Goal: Task Accomplishment & Management: Use online tool/utility

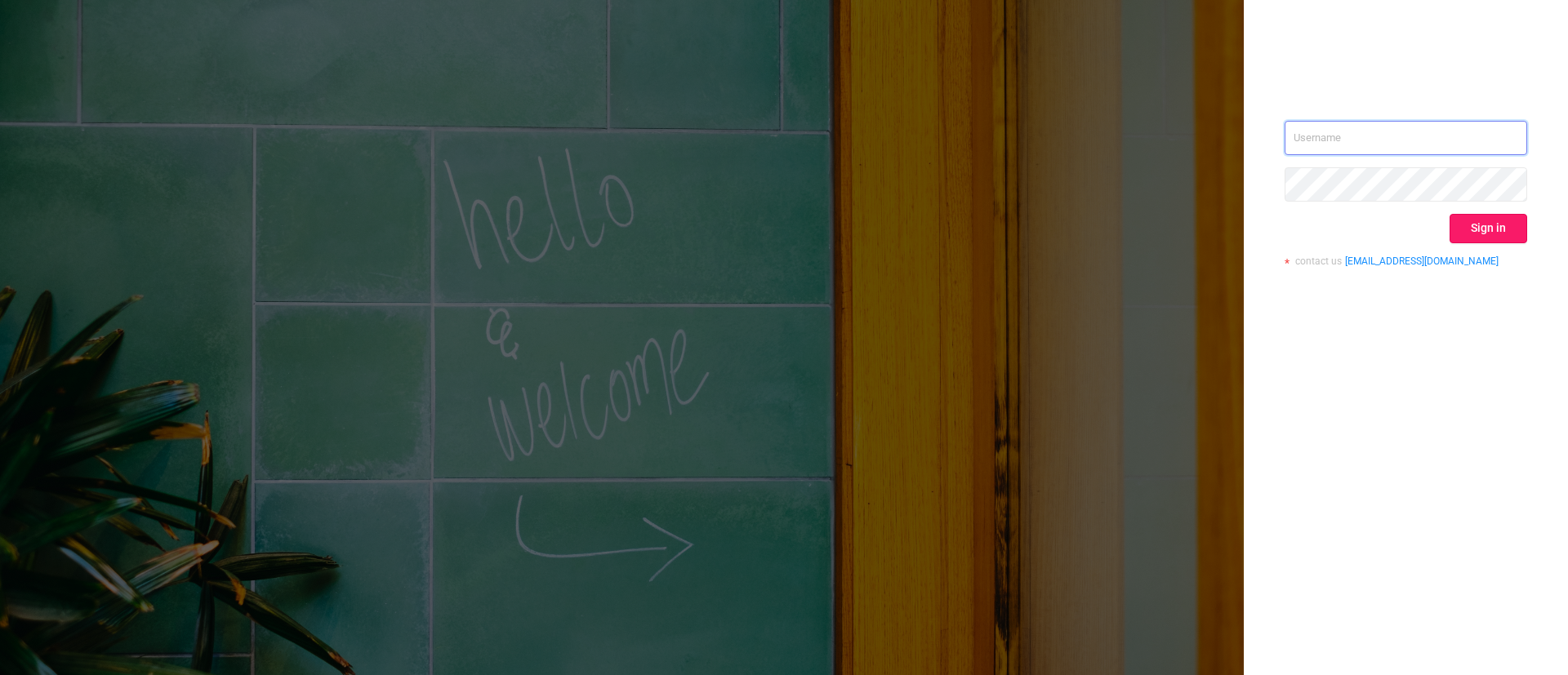
type input "[EMAIL_ADDRESS][DOMAIN_NAME]"
click at [1481, 231] on button "Sign in" at bounding box center [1488, 229] width 78 height 30
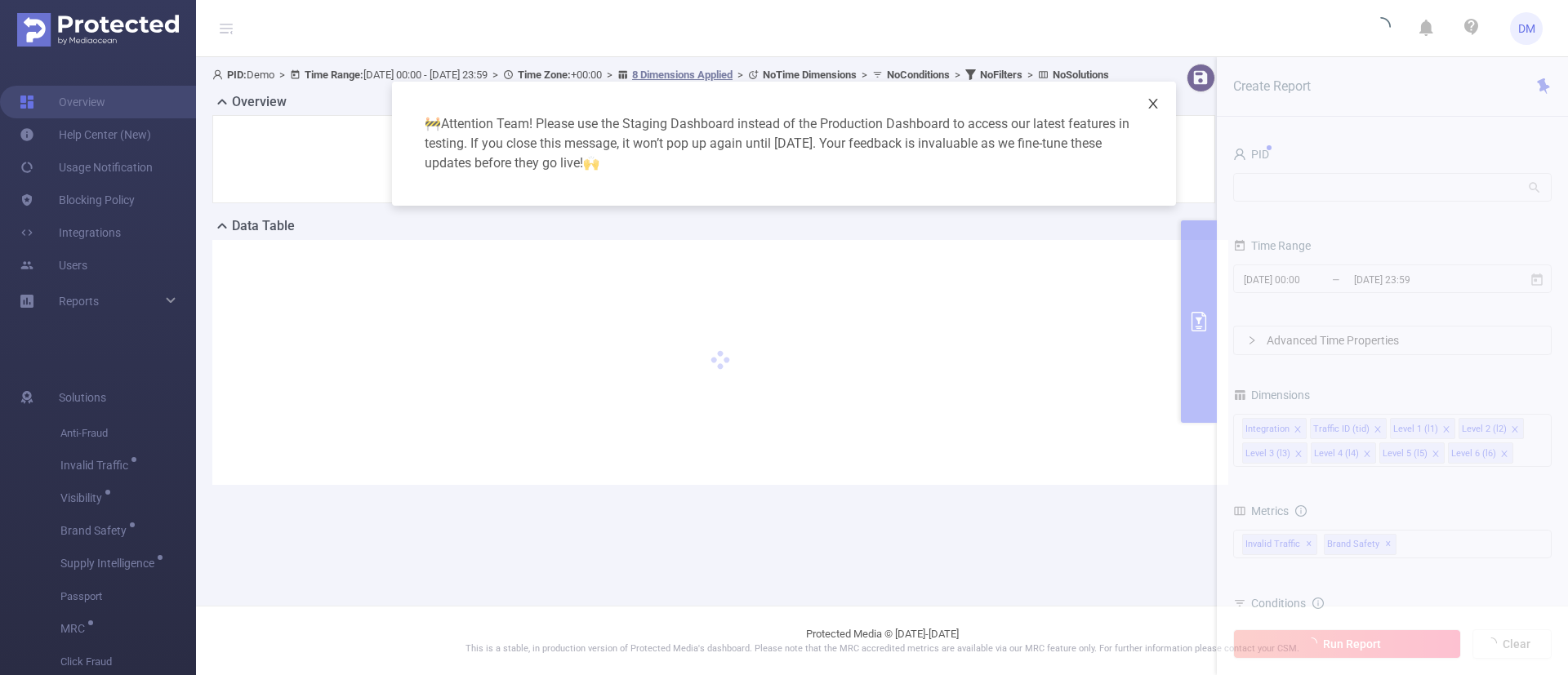
click at [1155, 105] on icon "icon: close" at bounding box center [1153, 103] width 9 height 10
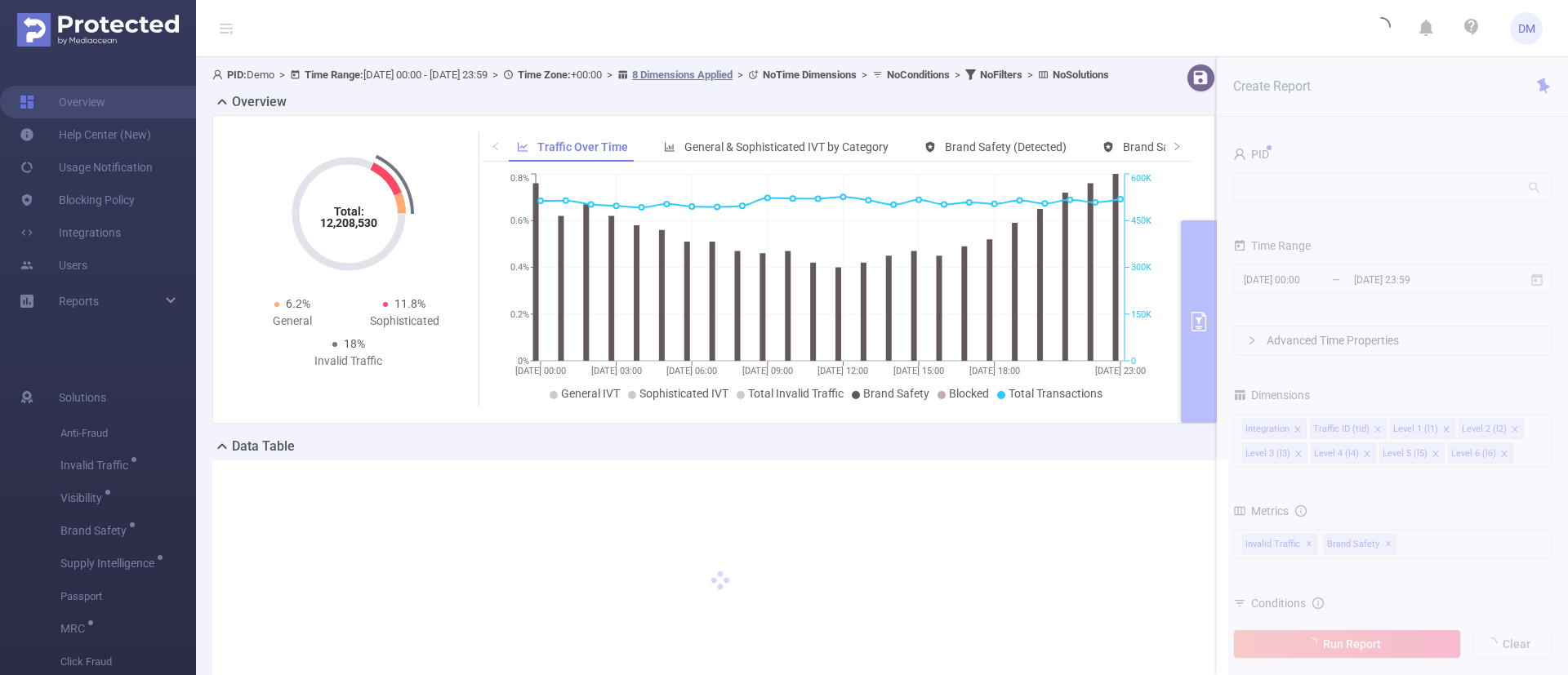
click at [1280, 190] on section "PID: Demo > Time Range: [DATE] 00:00 - [DATE] 23:59 > Time Zone: +00:00 > 8 Dim…" at bounding box center [882, 398] width 1372 height 681
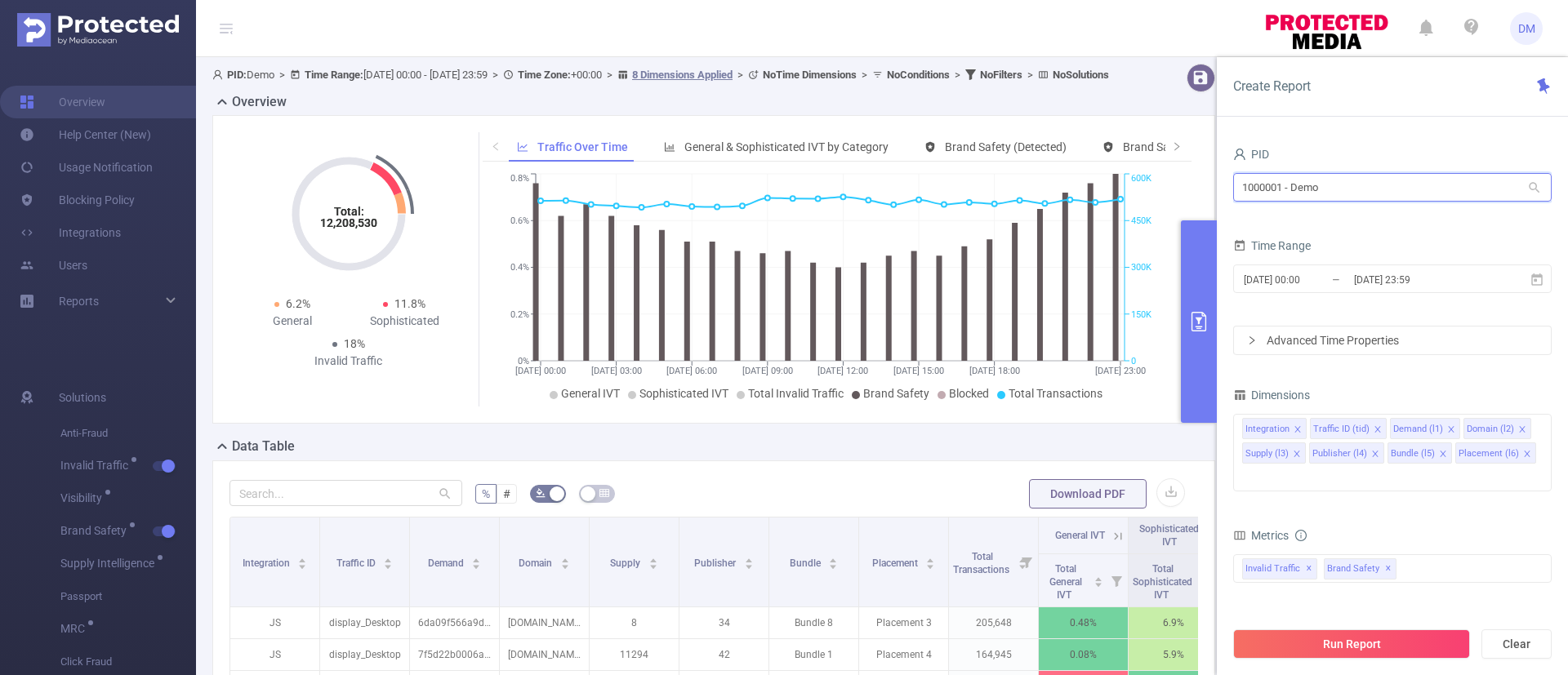
click at [1280, 190] on input "1000001 - Demo" at bounding box center [1392, 187] width 318 height 29
type input "slii"
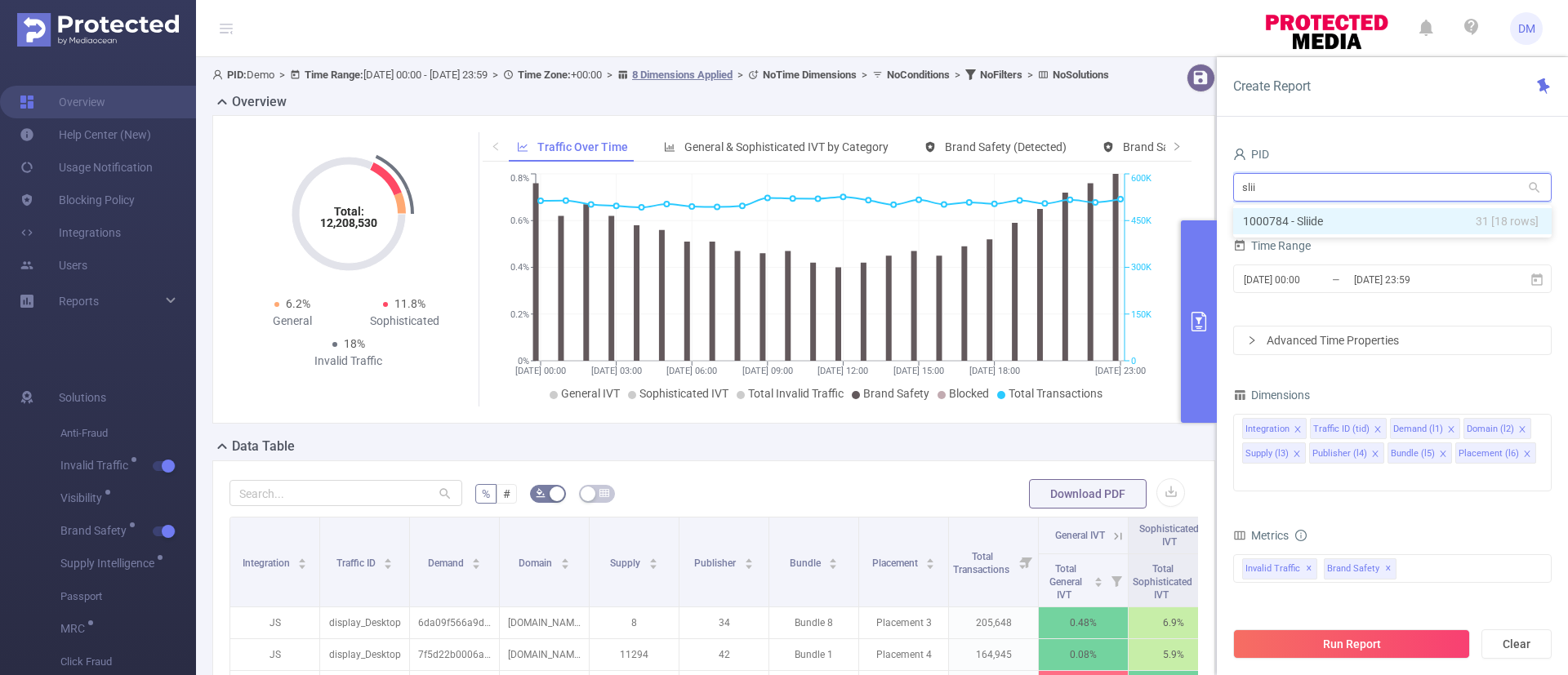
drag, startPoint x: 1293, startPoint y: 217, endPoint x: 1308, endPoint y: 230, distance: 19.8
click at [1294, 218] on li "1000784 - Sliide 31 [18 rows]" at bounding box center [1392, 221] width 318 height 26
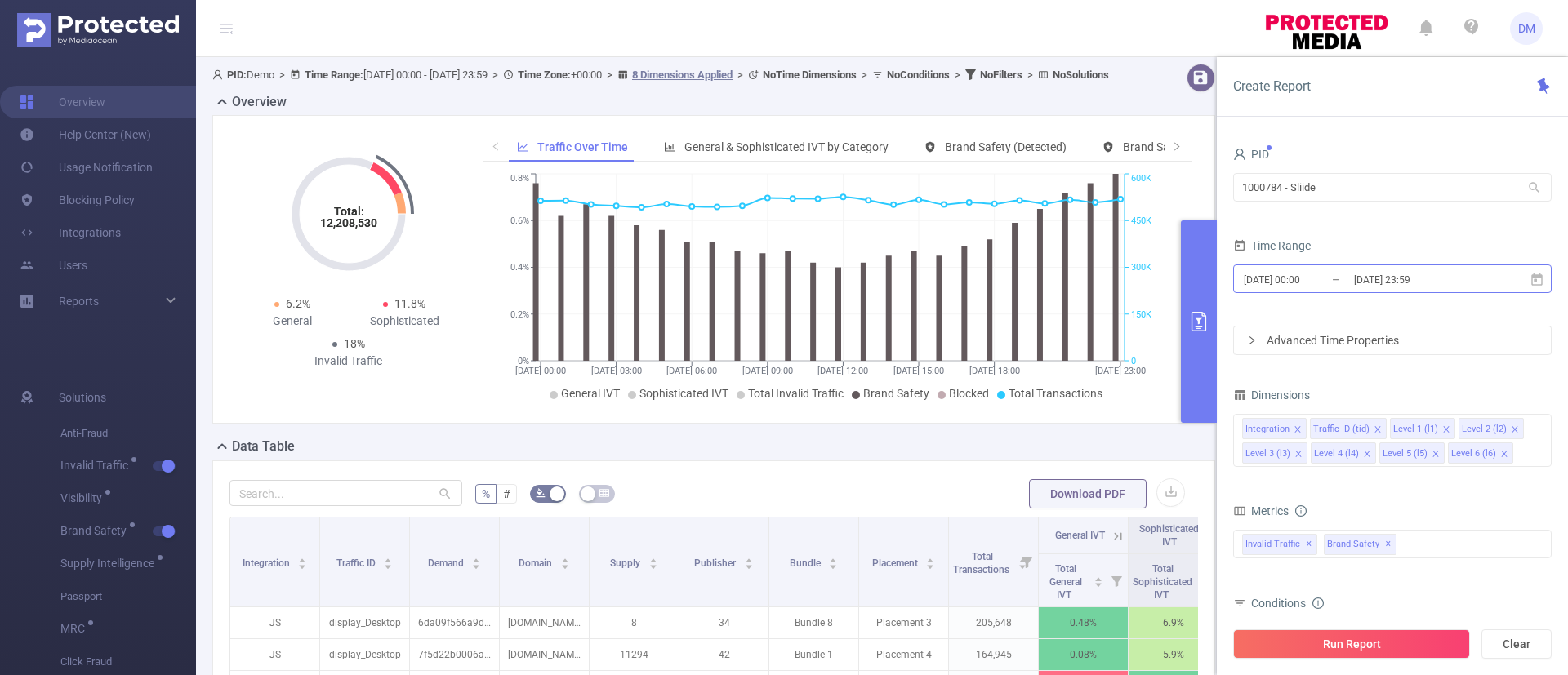
click at [1322, 273] on input "[DATE] 00:00" at bounding box center [1308, 279] width 132 height 22
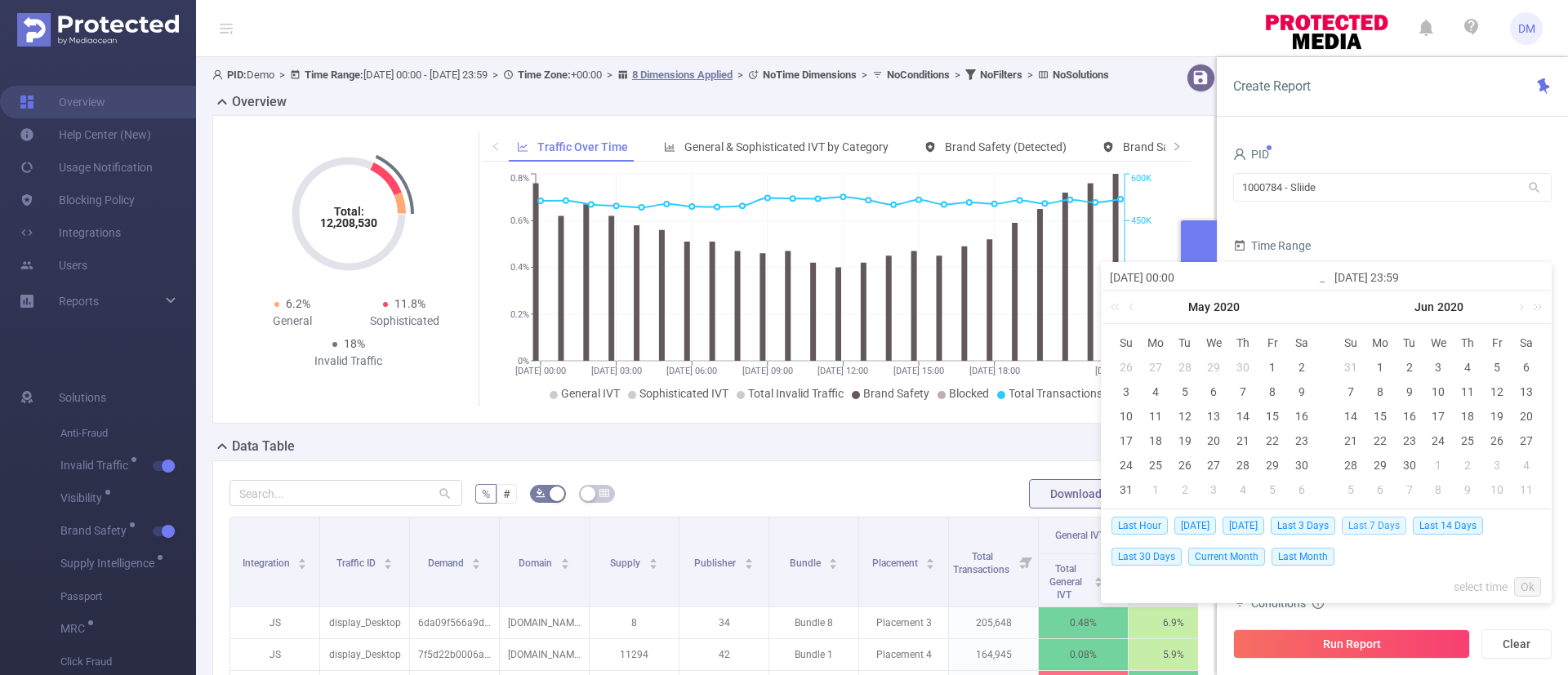
click at [1384, 518] on span "Last 7 Days" at bounding box center [1375, 525] width 64 height 18
type input "[DATE] 00:00"
type input "[DATE] 23:59"
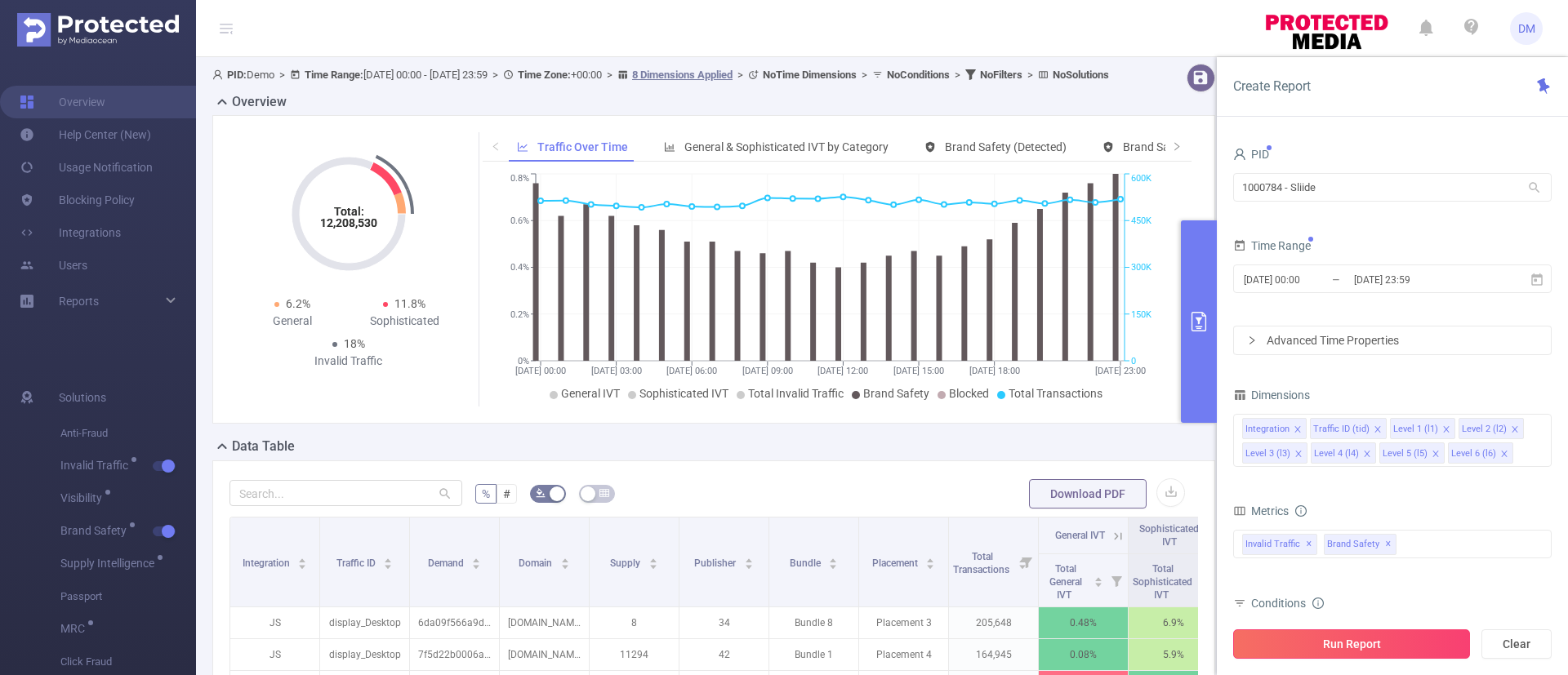
click at [1341, 645] on button "Run Report" at bounding box center [1352, 644] width 237 height 30
